Goal: Communication & Community: Participate in discussion

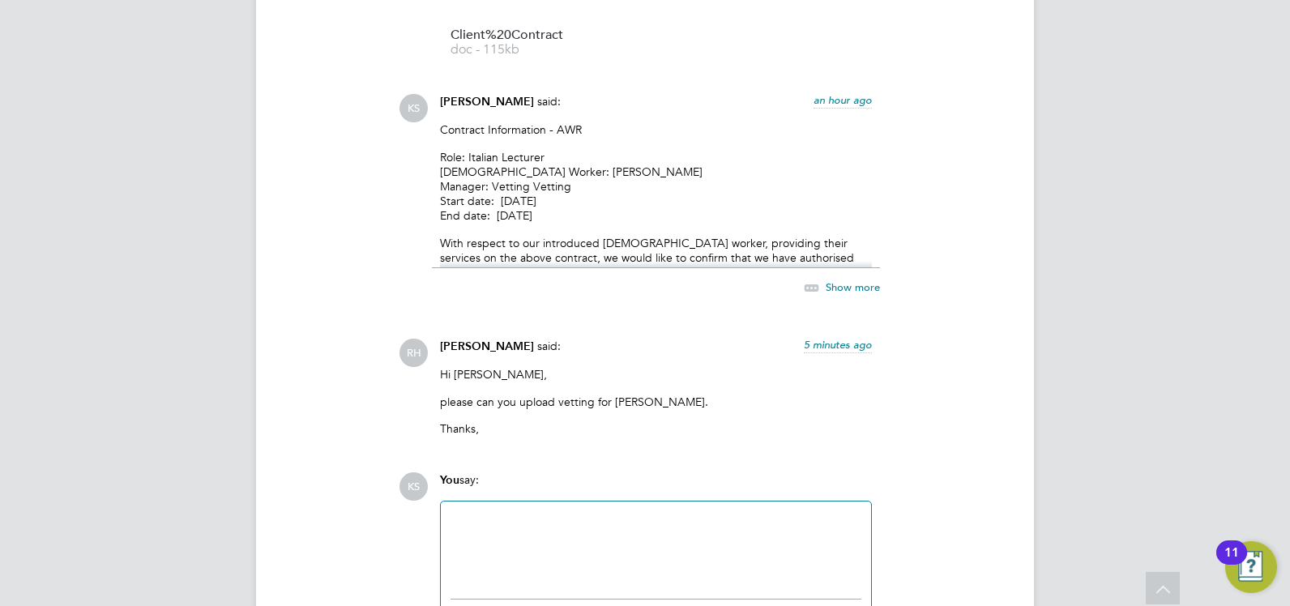
scroll to position [3091, 0]
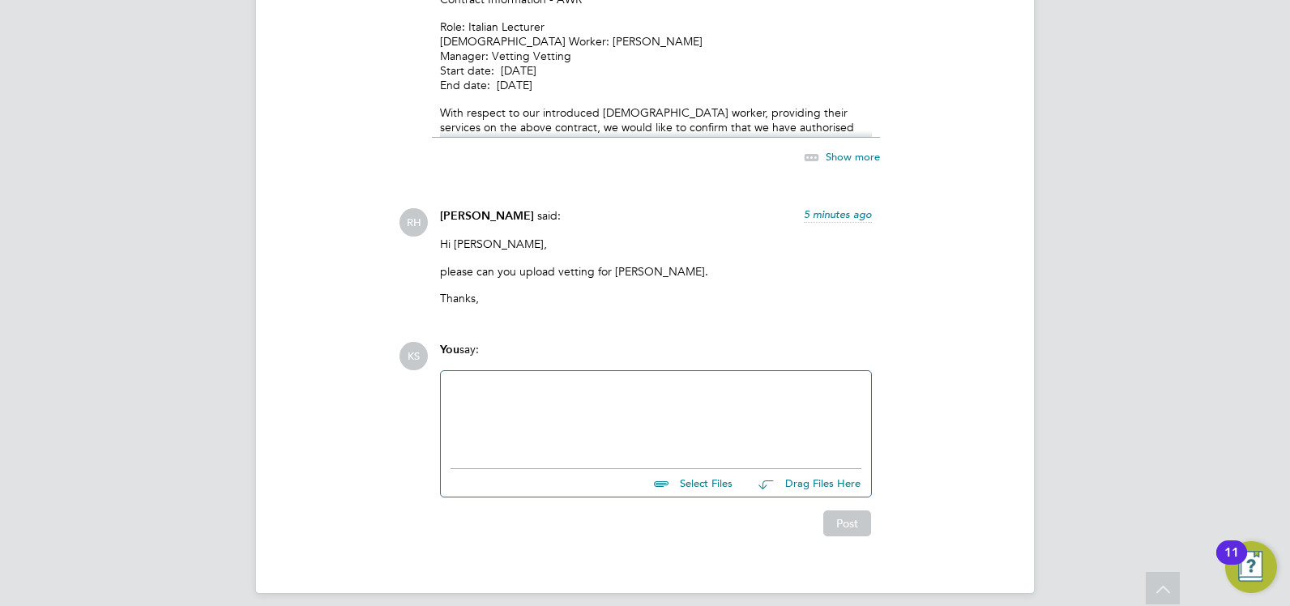
click at [575, 381] on div at bounding box center [656, 416] width 411 height 70
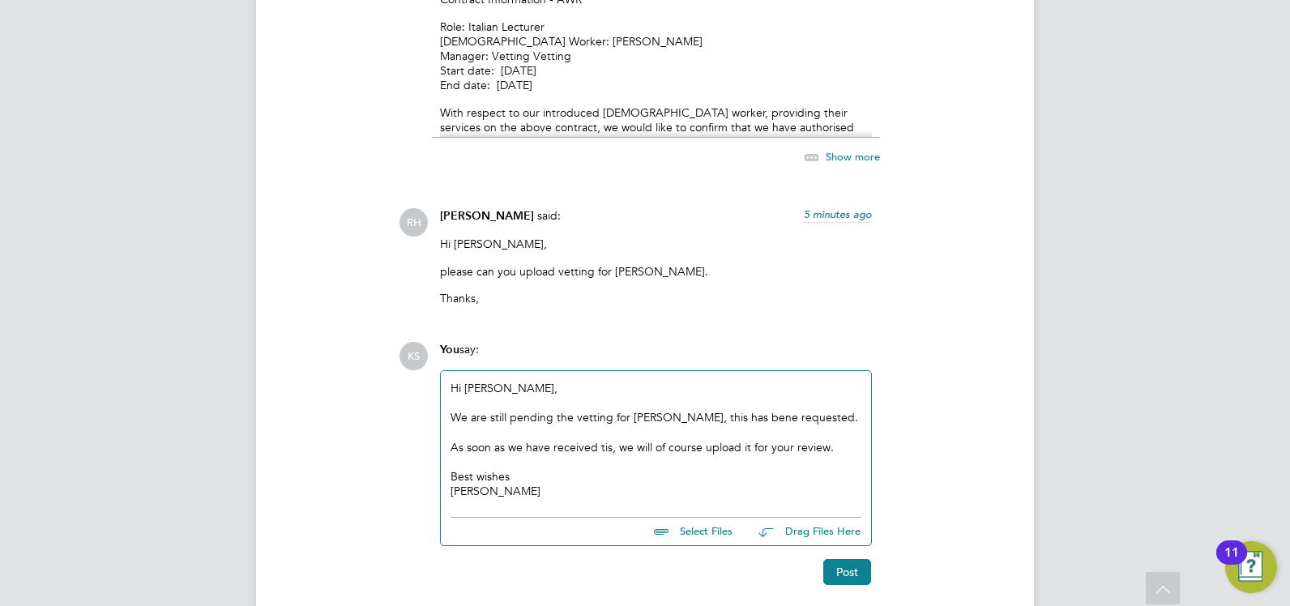
click at [751, 410] on div "We are still pending the vetting for Loredana, this has bene requested." at bounding box center [656, 417] width 411 height 15
click at [496, 484] on div "[PERSON_NAME]" at bounding box center [656, 491] width 411 height 15
click at [602, 440] on div "As soon as we have received tis, we will of course upload it for your review." at bounding box center [656, 447] width 411 height 15
click at [497, 471] on div "Best wishes" at bounding box center [656, 476] width 411 height 15
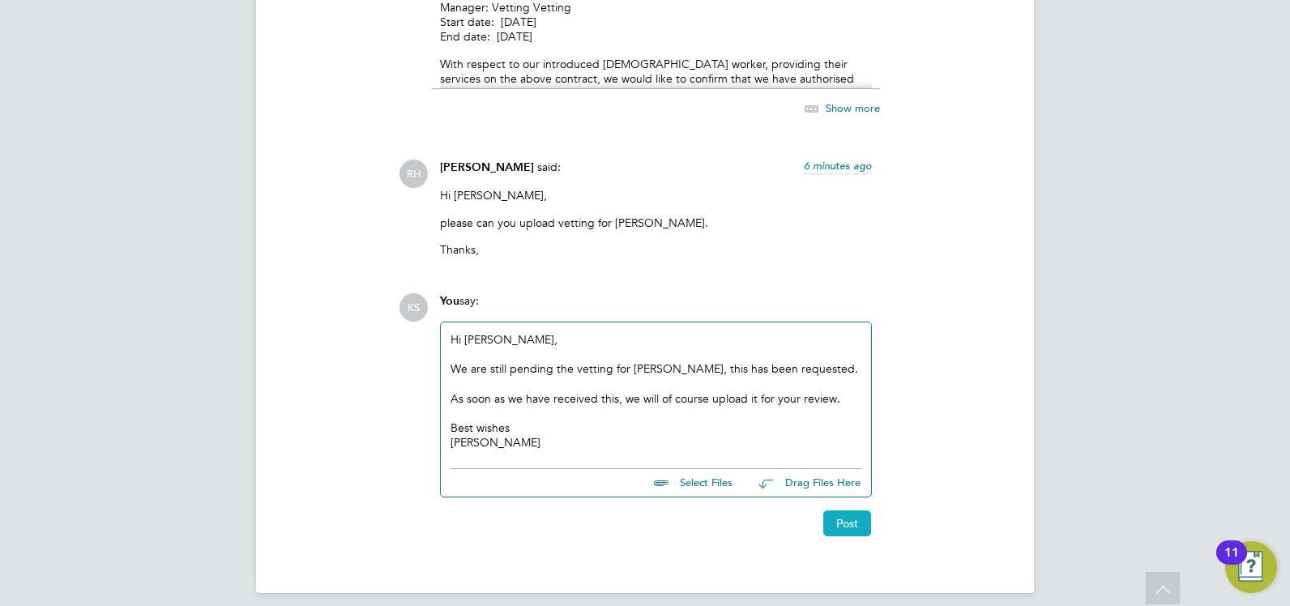
click at [834, 511] on button "Post" at bounding box center [847, 524] width 48 height 26
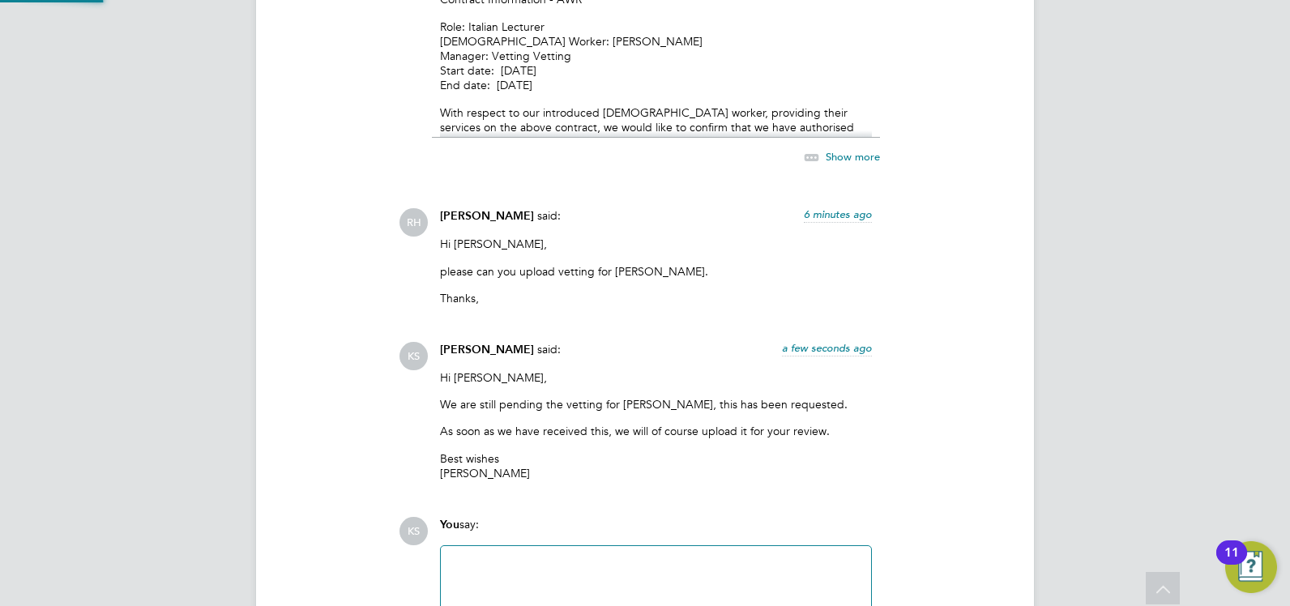
scroll to position [3266, 0]
